Goal: Task Accomplishment & Management: Use online tool/utility

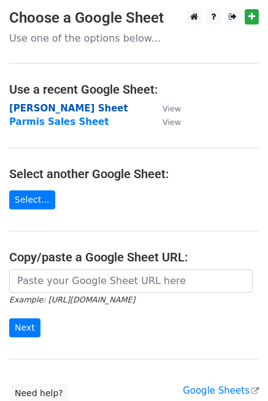
click at [49, 109] on strong "[PERSON_NAME] Sheet" at bounding box center [68, 108] width 119 height 11
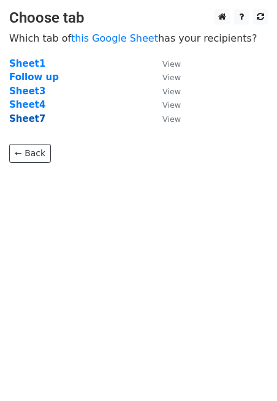
click at [32, 119] on strong "Sheet7" at bounding box center [27, 118] width 36 height 11
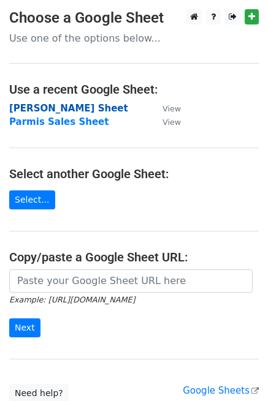
click at [33, 111] on strong "[PERSON_NAME] Sheet" at bounding box center [68, 108] width 119 height 11
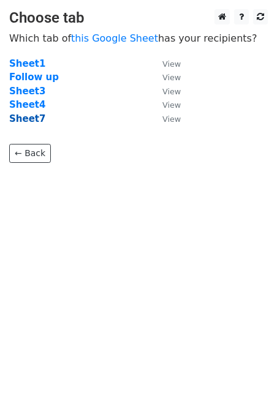
click at [32, 120] on strong "Sheet7" at bounding box center [27, 118] width 36 height 11
